Goal: Find specific page/section: Find specific page/section

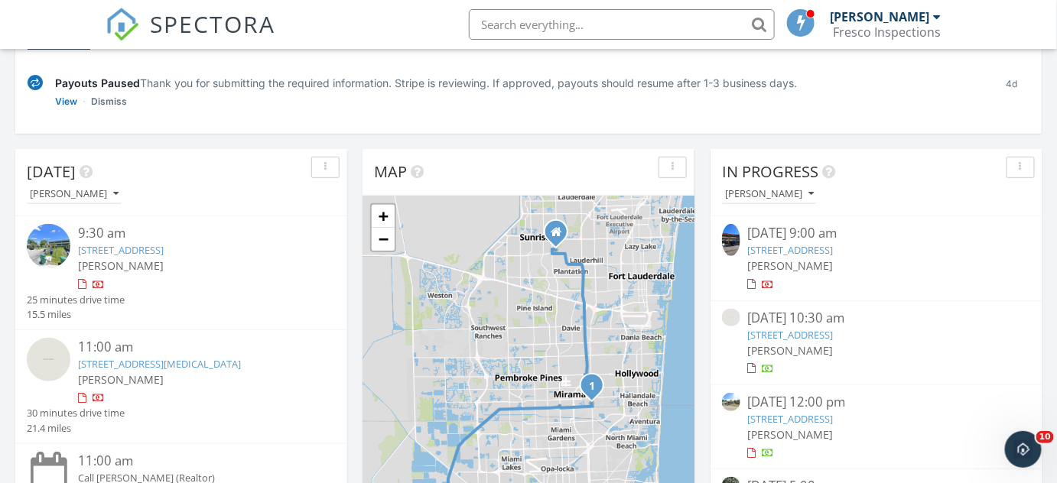
scroll to position [208, 0]
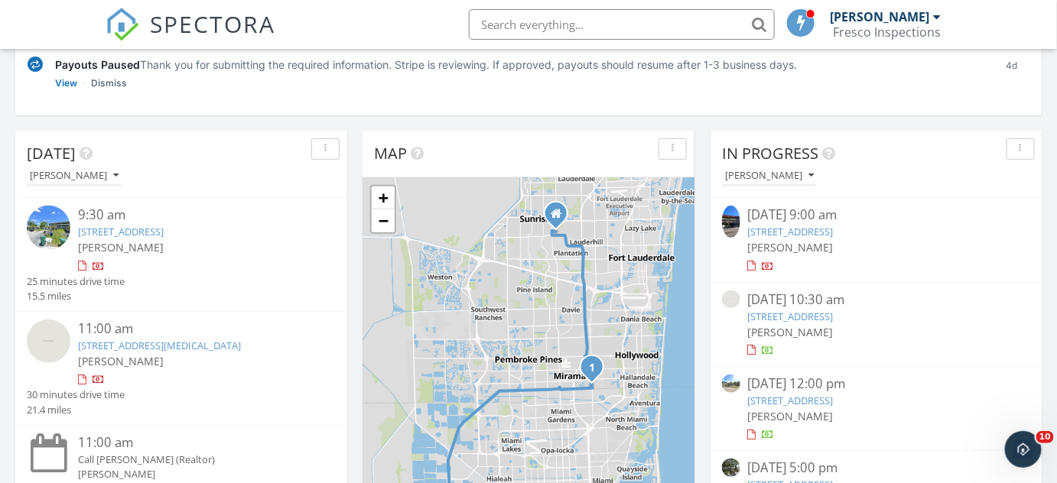
click at [505, 23] on input "text" at bounding box center [622, 24] width 306 height 31
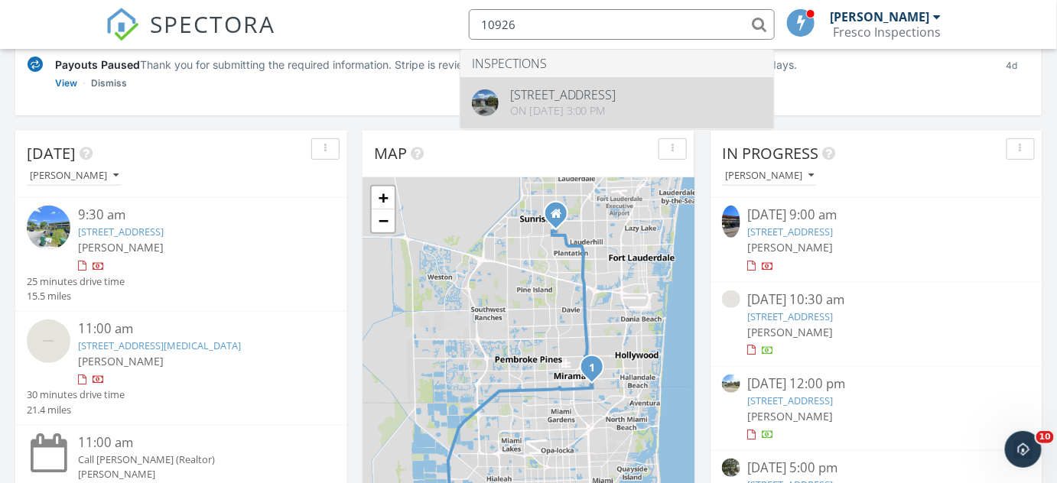
type input "10926"
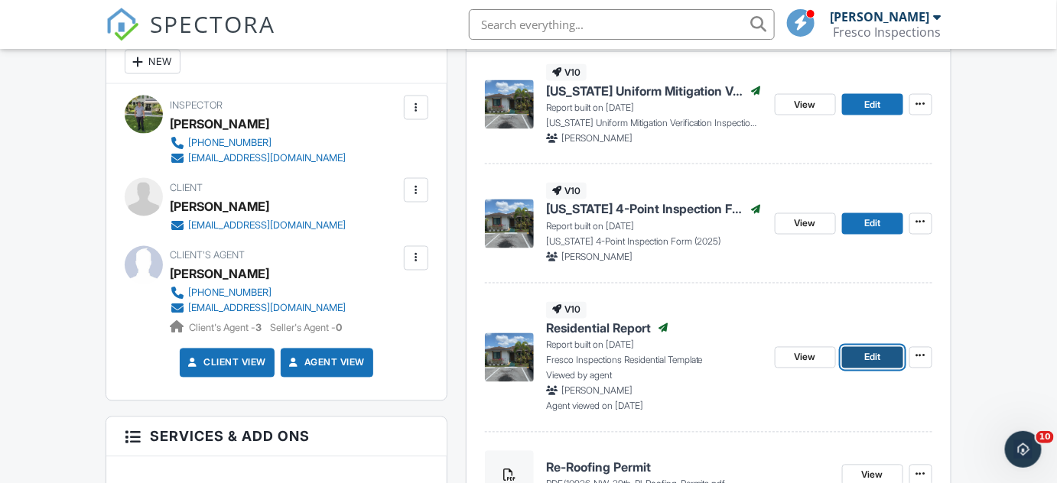
click at [846, 357] on link "Edit" at bounding box center [872, 357] width 61 height 21
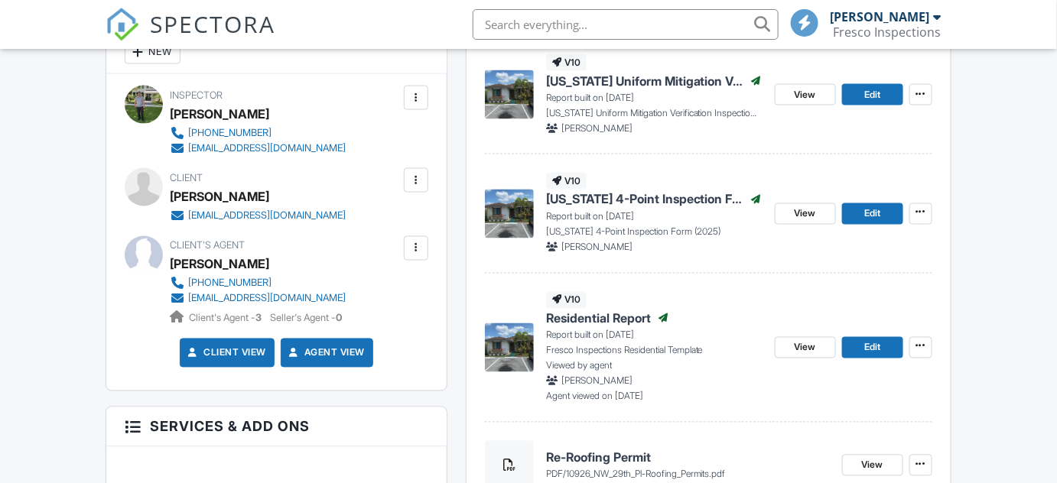
scroll to position [683, 0]
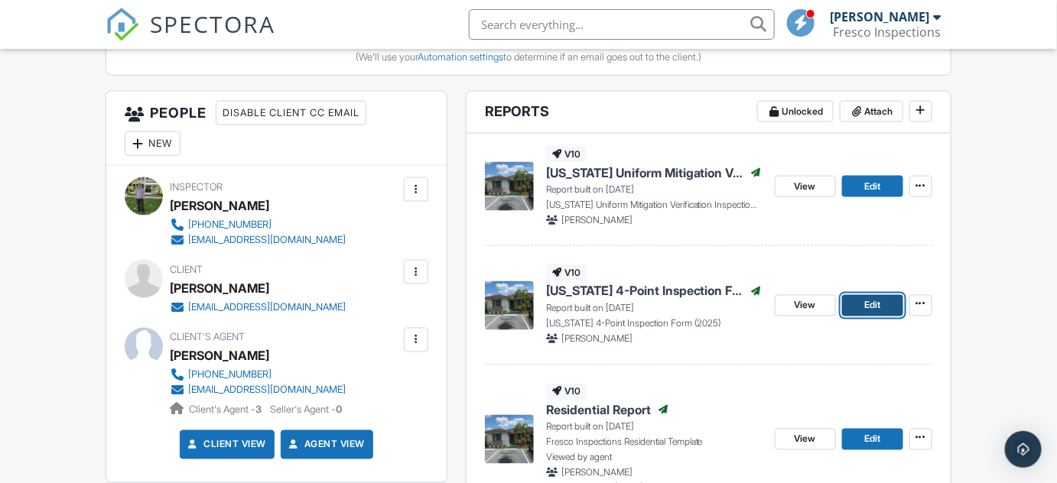
click at [870, 303] on span "Edit" at bounding box center [872, 305] width 16 height 15
